Goal: Find specific page/section: Find specific page/section

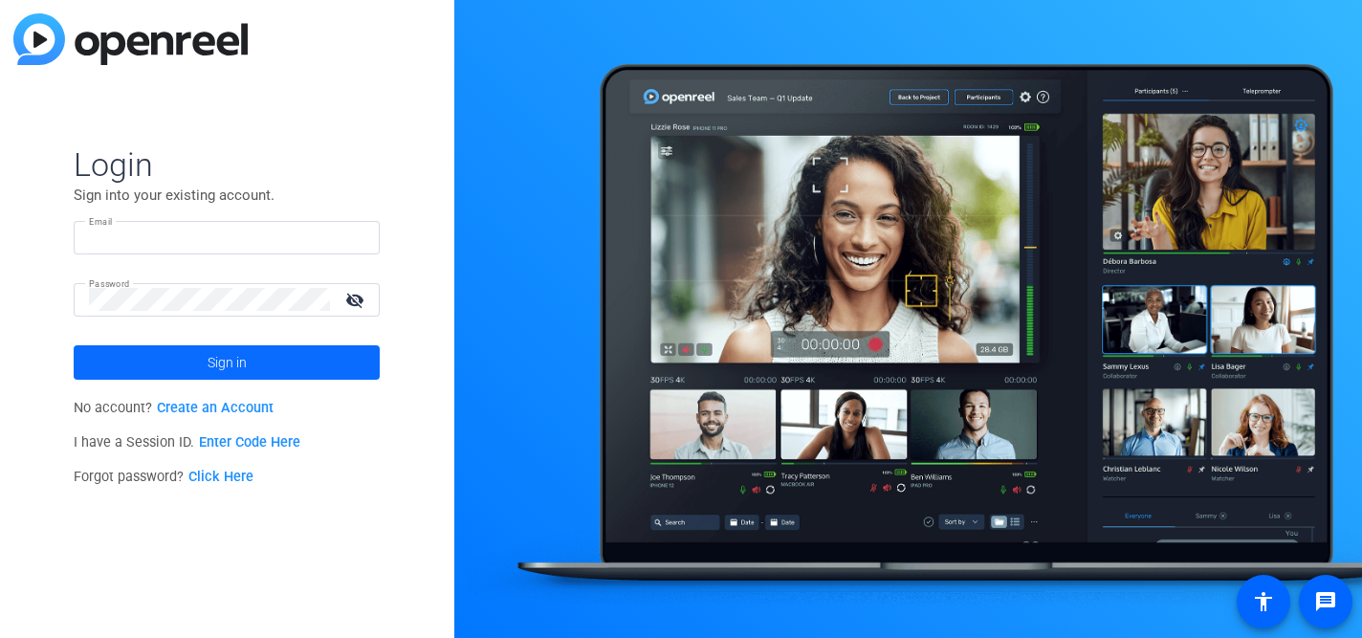
type input "[PERSON_NAME][EMAIL_ADDRESS][DOMAIN_NAME]"
click at [132, 365] on span at bounding box center [227, 363] width 306 height 46
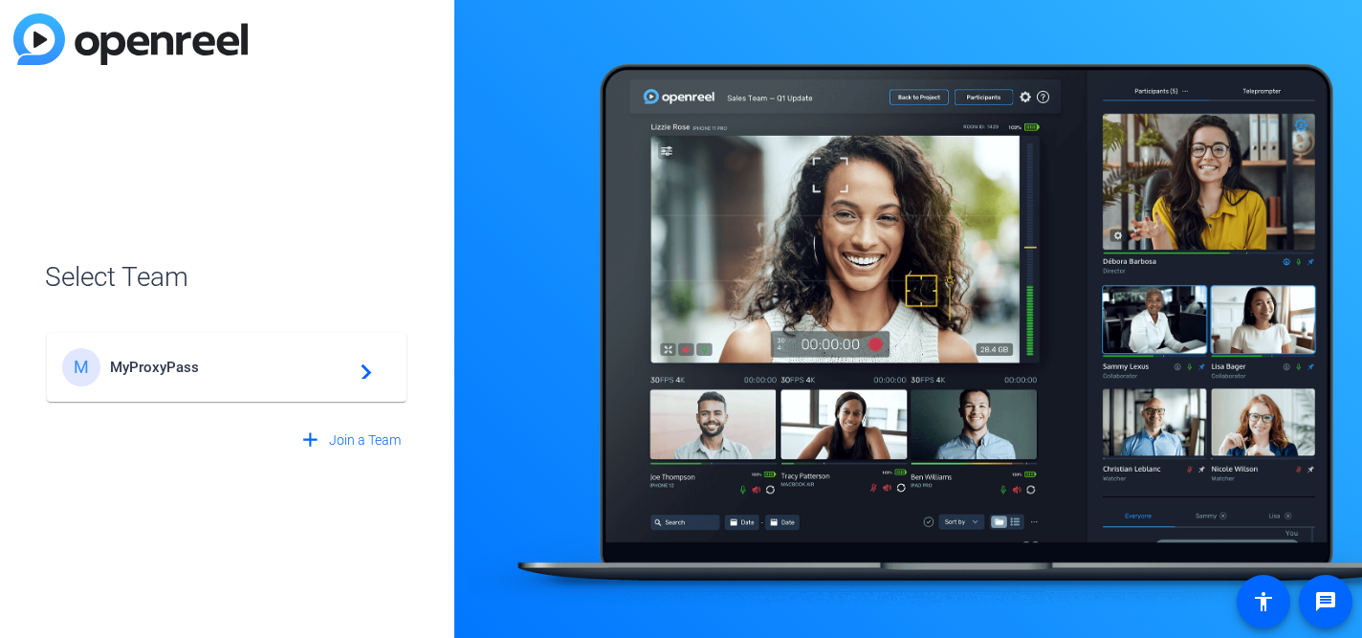
click at [115, 363] on span "MyProxyPass" at bounding box center [229, 367] width 239 height 17
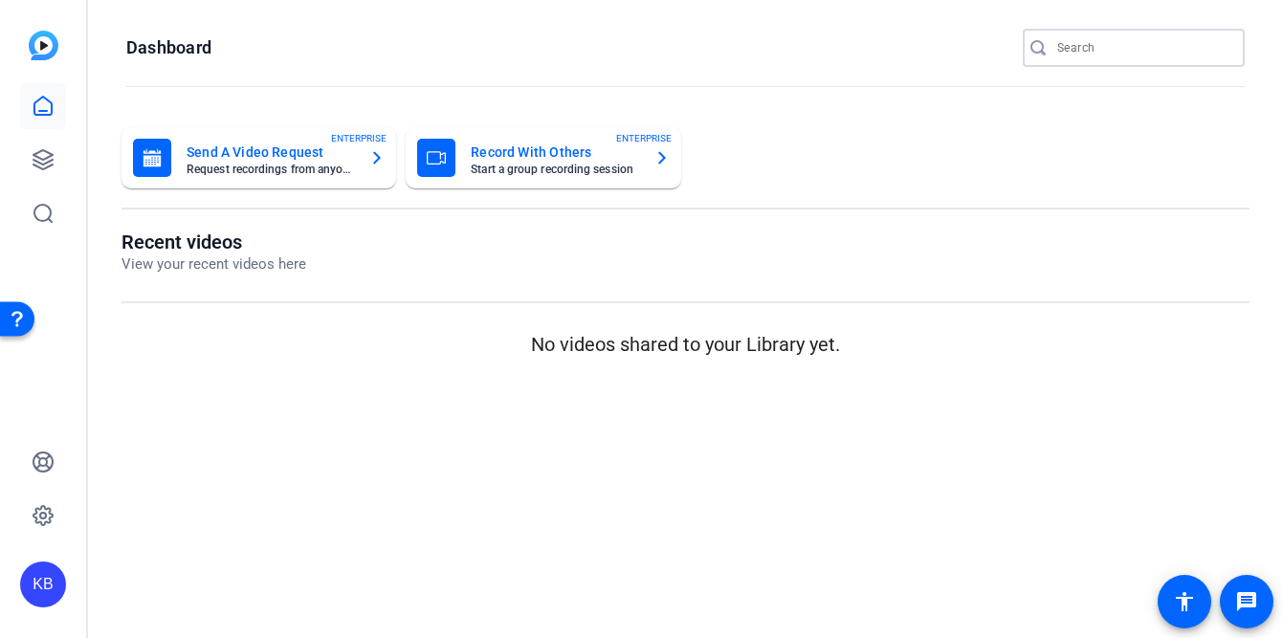
click at [1105, 44] on input "Search" at bounding box center [1143, 47] width 172 height 23
type input "inlexzo"
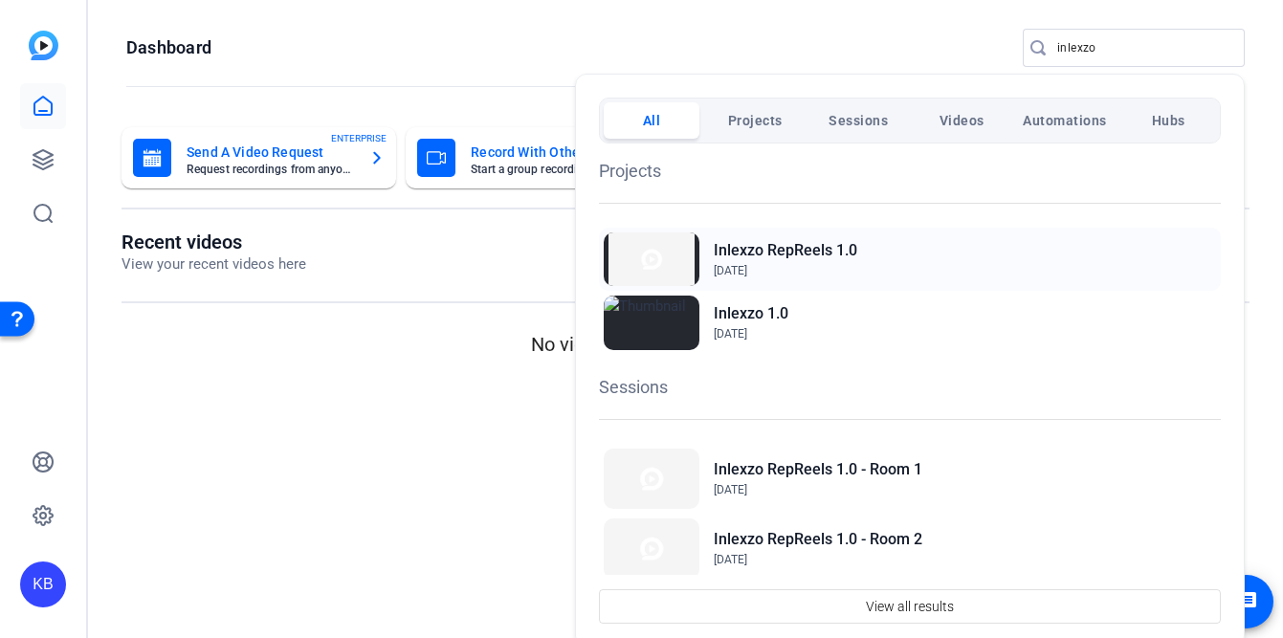
click at [782, 272] on span "[DATE]" at bounding box center [785, 270] width 143 height 17
